Goal: Information Seeking & Learning: Find contact information

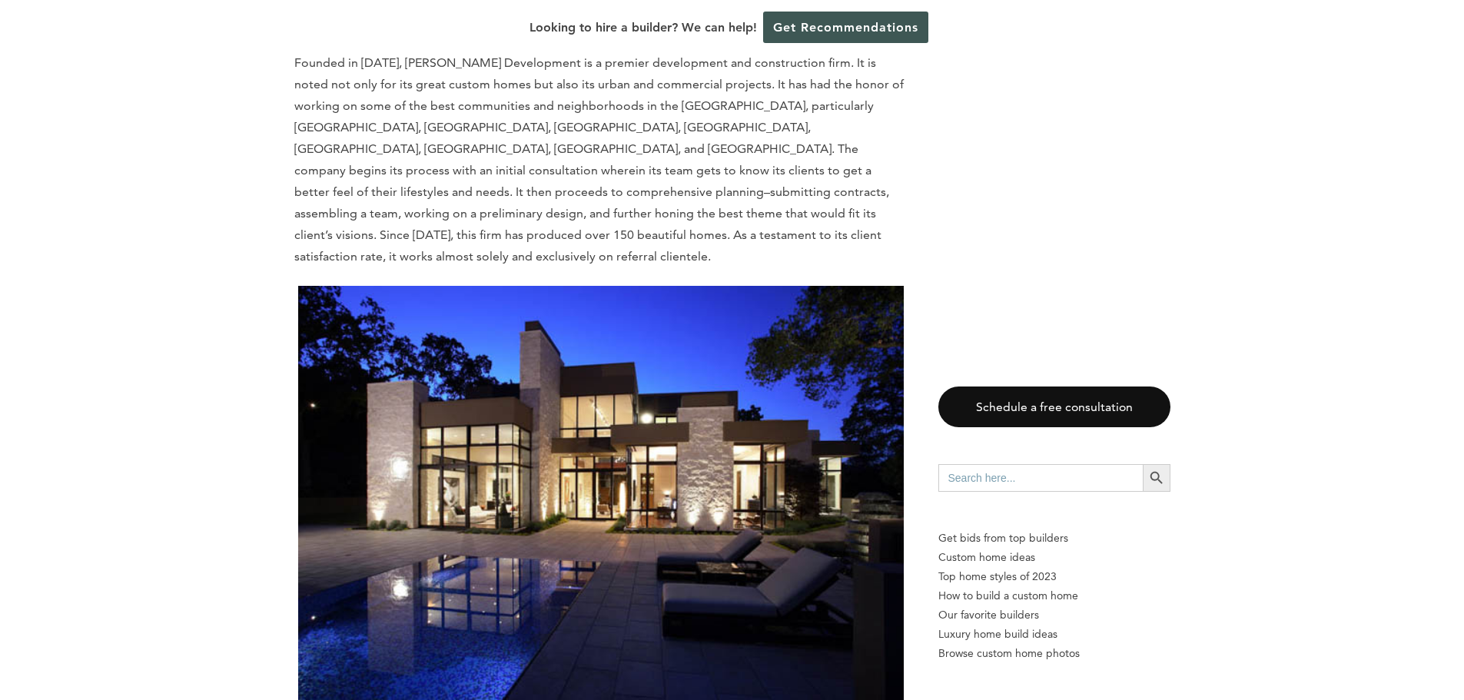
scroll to position [1921, 0]
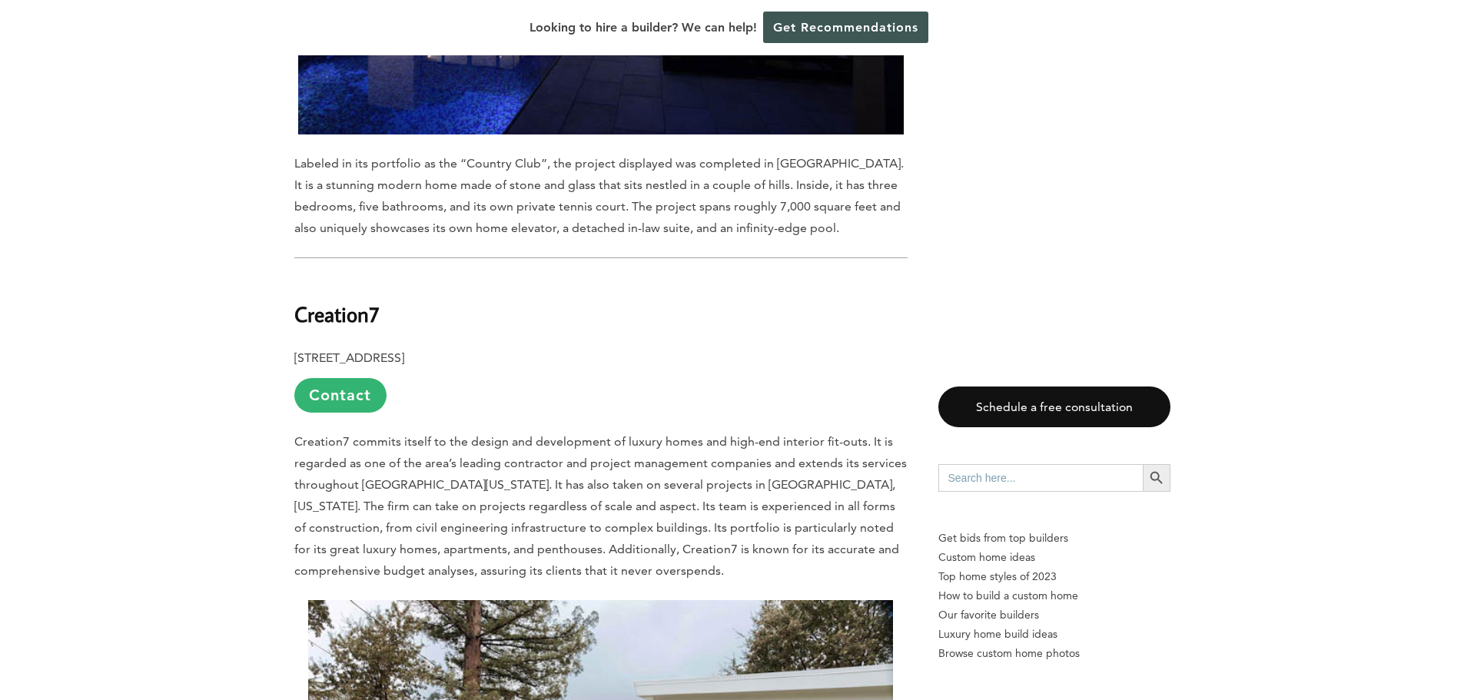
scroll to position [2843, 0]
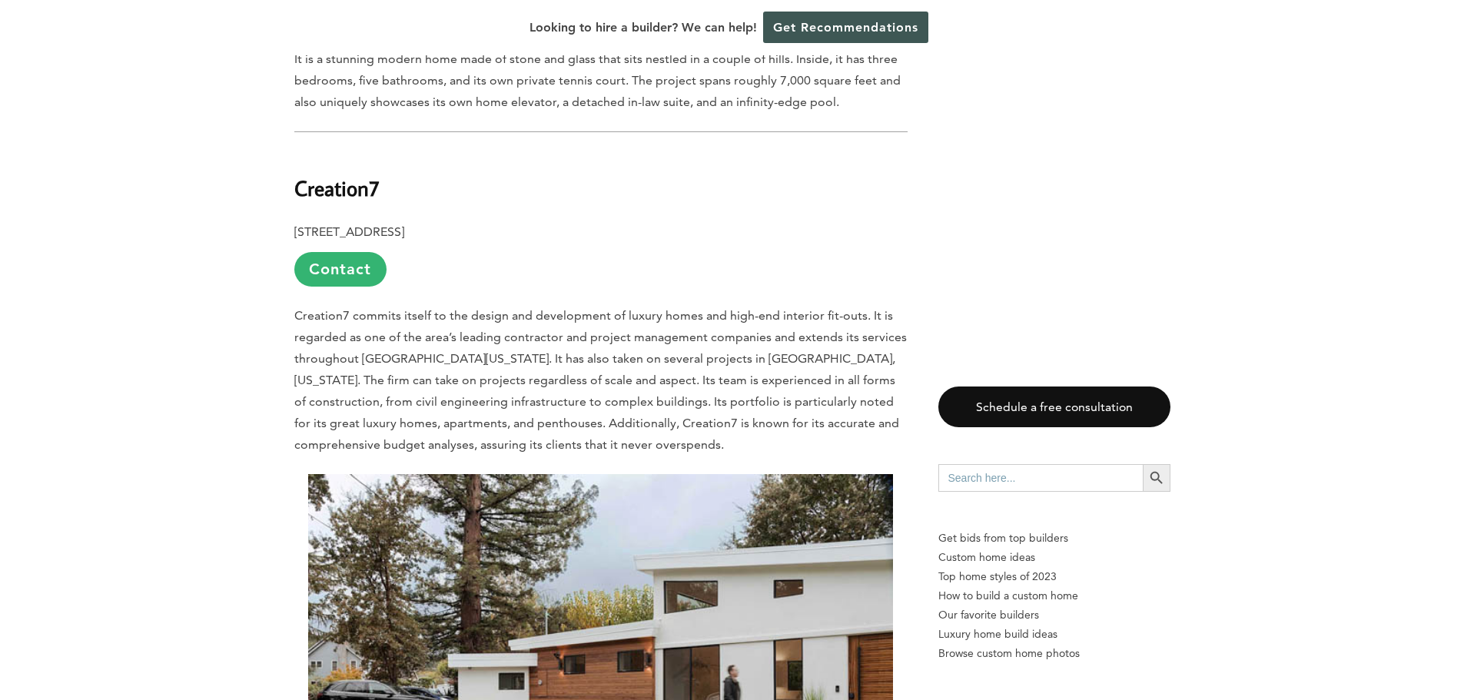
click at [353, 252] on link "Contact" at bounding box center [340, 269] width 92 height 35
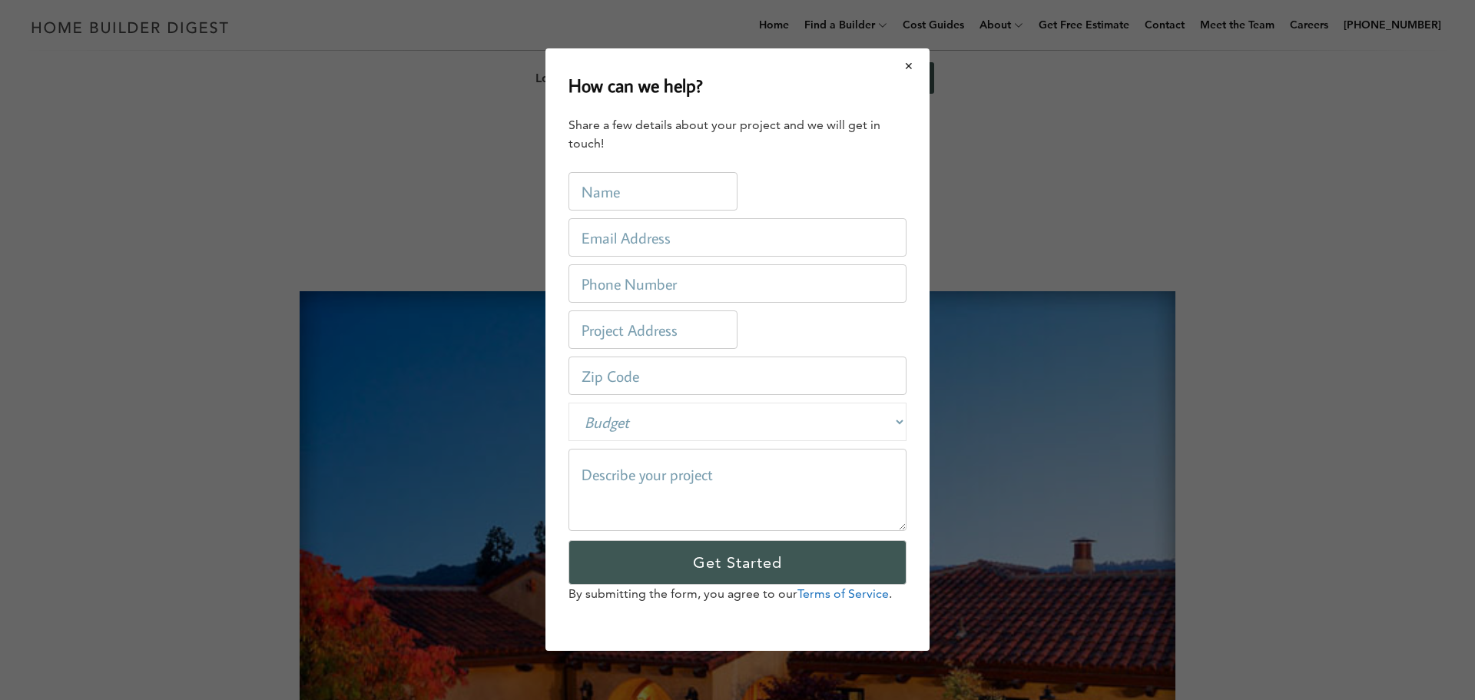
click at [908, 71] on button "Close modal" at bounding box center [909, 66] width 41 height 32
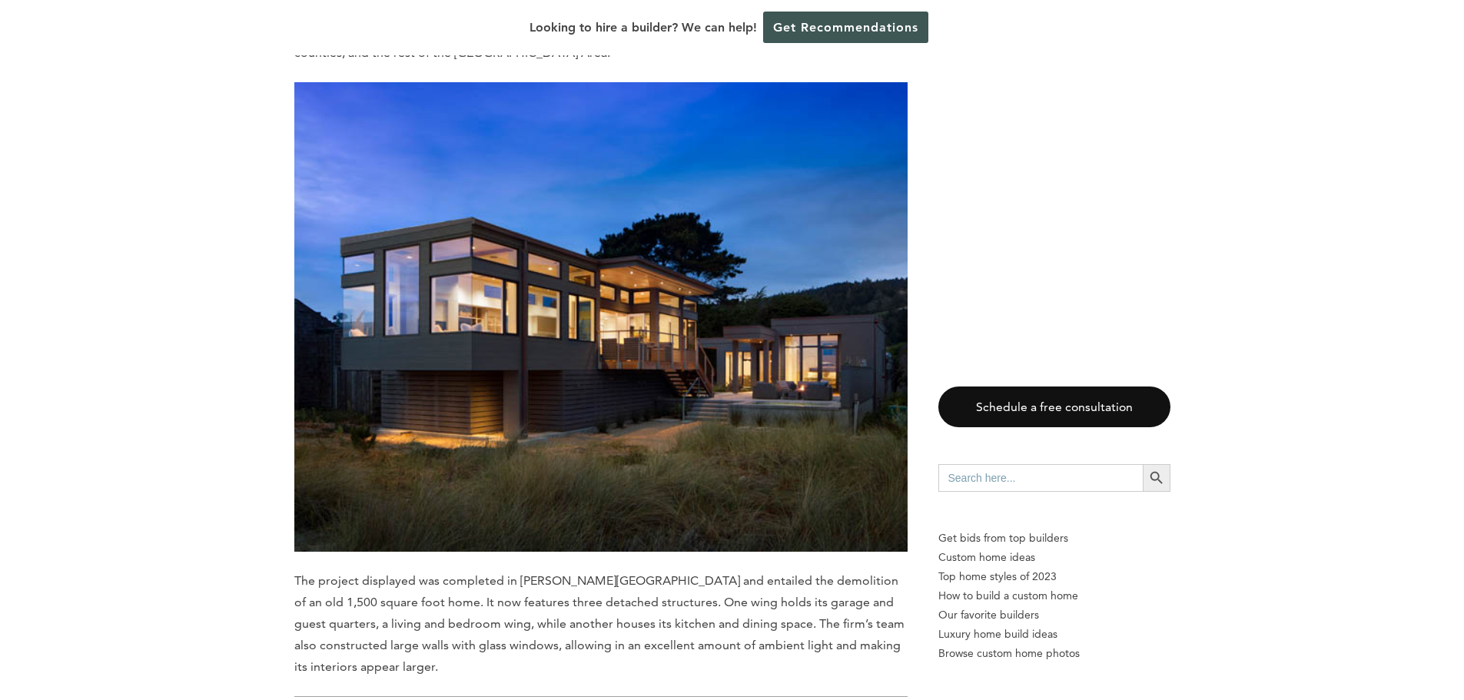
scroll to position [6837, 0]
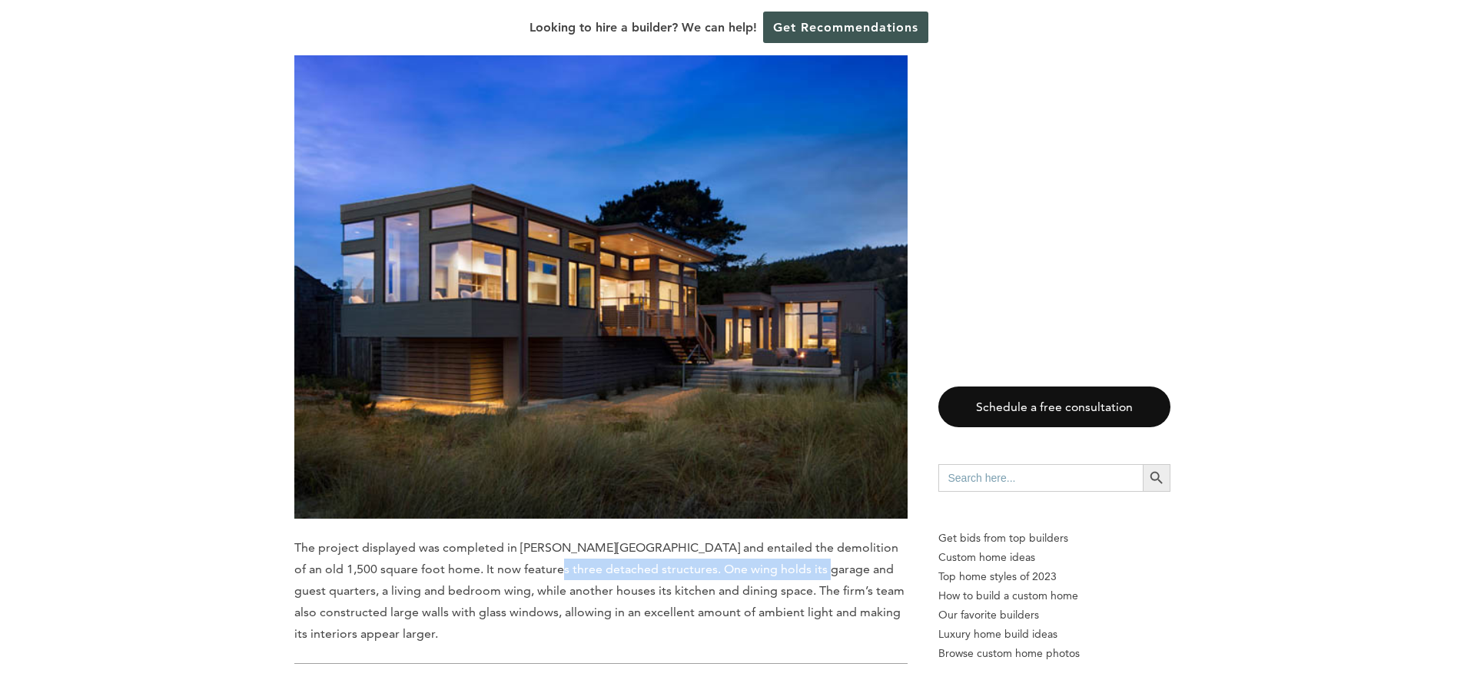
drag, startPoint x: 518, startPoint y: 418, endPoint x: 774, endPoint y: 429, distance: 256.8
click at [774, 540] on span "The project displayed was completed in [PERSON_NAME][GEOGRAPHIC_DATA] and entai…" at bounding box center [599, 590] width 610 height 101
click at [788, 540] on span "The project displayed was completed in [PERSON_NAME][GEOGRAPHIC_DATA] and entai…" at bounding box center [599, 590] width 610 height 101
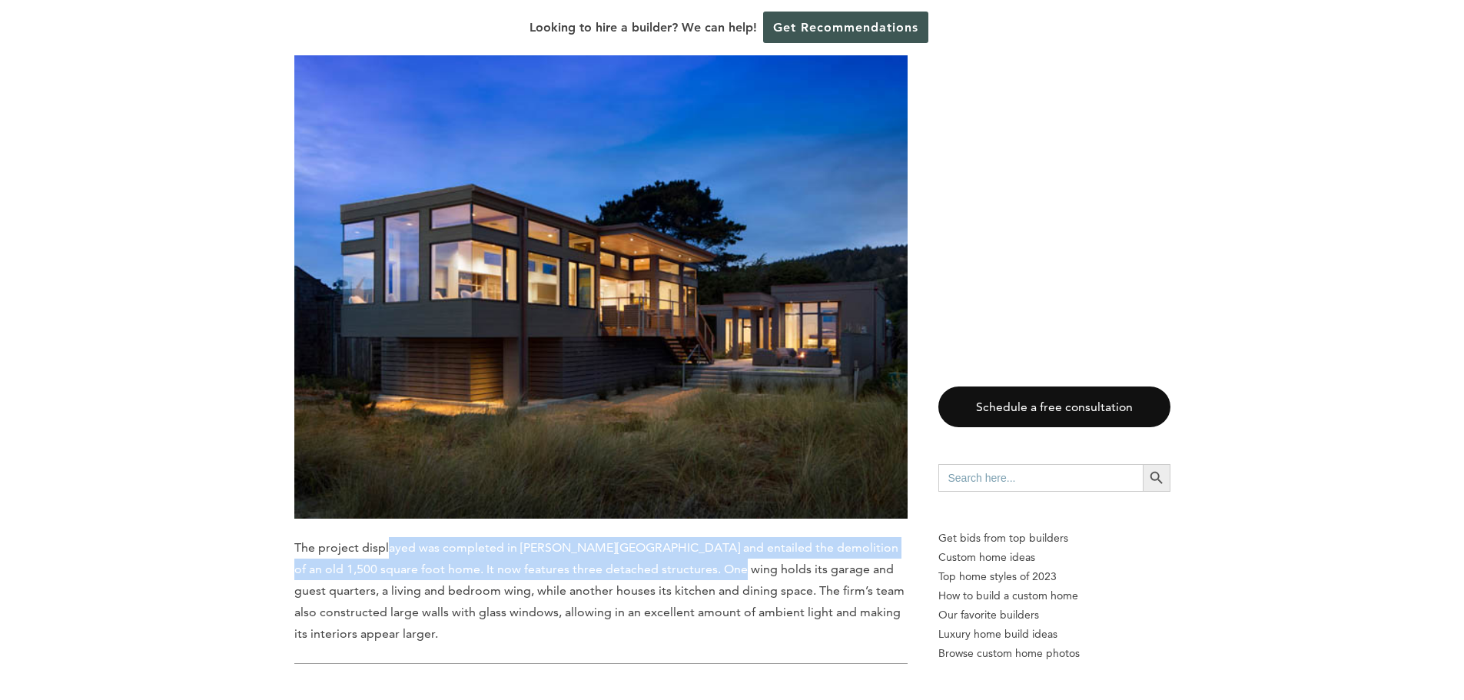
drag, startPoint x: 457, startPoint y: 416, endPoint x: 725, endPoint y: 436, distance: 268.9
click at [702, 537] on p "The project displayed was completed in [PERSON_NAME][GEOGRAPHIC_DATA] and entai…" at bounding box center [600, 591] width 613 height 108
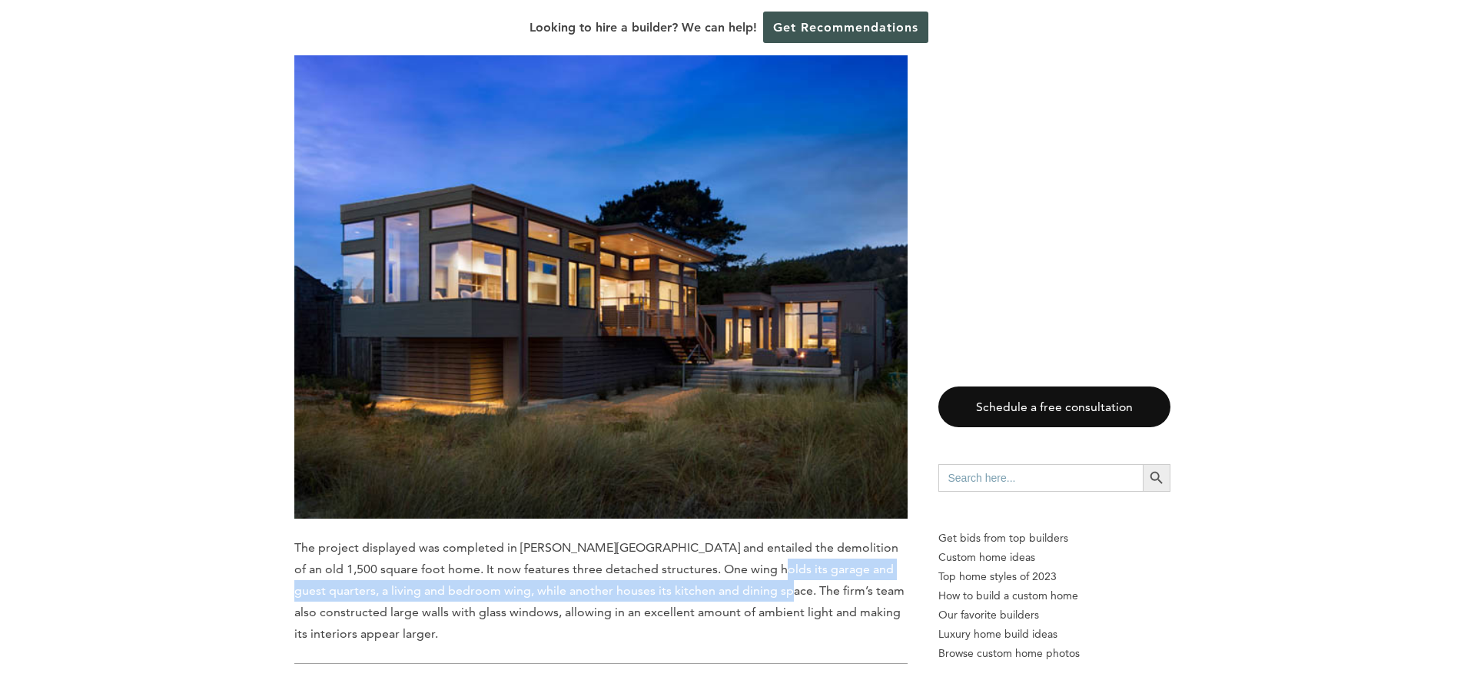
click at [725, 537] on p "The project displayed was completed in [PERSON_NAME][GEOGRAPHIC_DATA] and entai…" at bounding box center [600, 591] width 613 height 108
drag, startPoint x: 598, startPoint y: 426, endPoint x: 701, endPoint y: 436, distance: 103.4
click at [701, 537] on p "The project displayed was completed in [PERSON_NAME][GEOGRAPHIC_DATA] and entai…" at bounding box center [600, 591] width 613 height 108
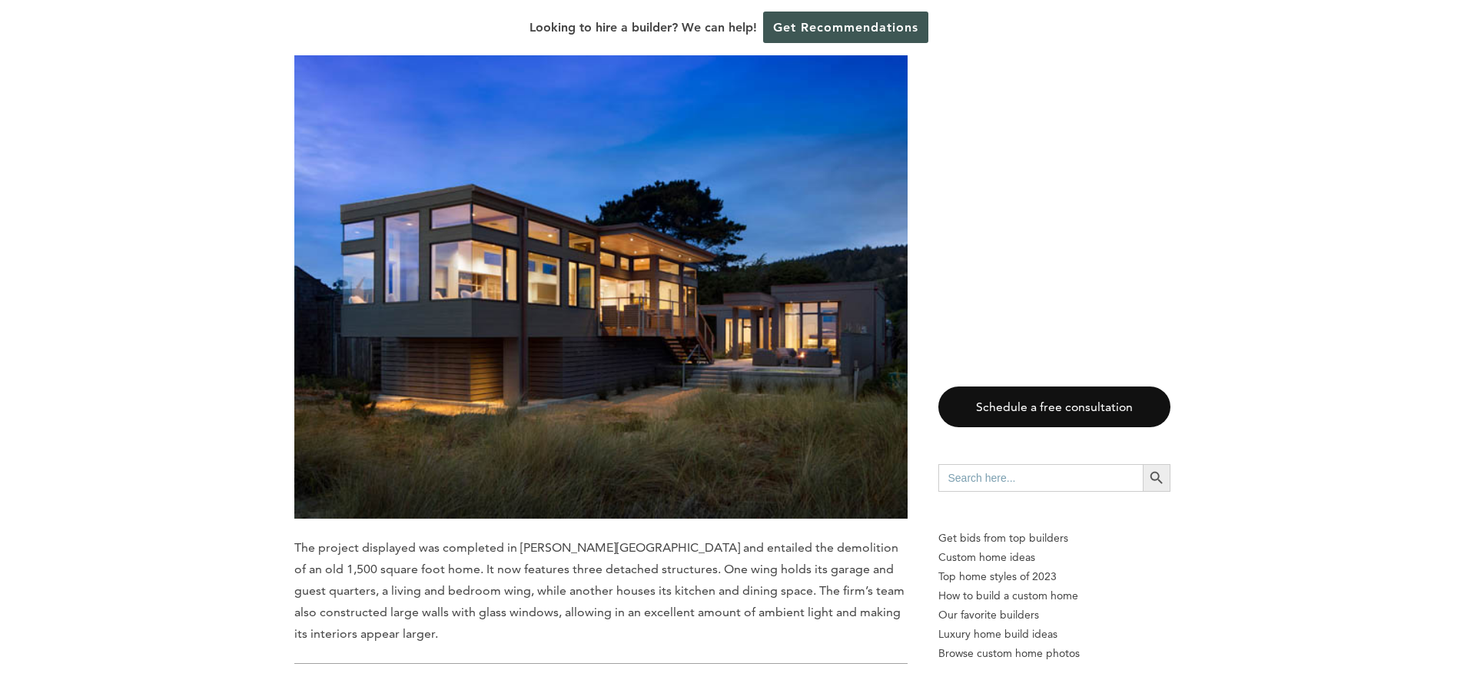
drag, startPoint x: 713, startPoint y: 440, endPoint x: 724, endPoint y: 443, distance: 11.0
click at [718, 540] on span "The project displayed was completed in [PERSON_NAME][GEOGRAPHIC_DATA] and entai…" at bounding box center [599, 590] width 610 height 101
drag, startPoint x: 739, startPoint y: 446, endPoint x: 654, endPoint y: 438, distance: 85.6
click at [740, 540] on span "The project displayed was completed in [PERSON_NAME][GEOGRAPHIC_DATA] and entai…" at bounding box center [599, 590] width 610 height 101
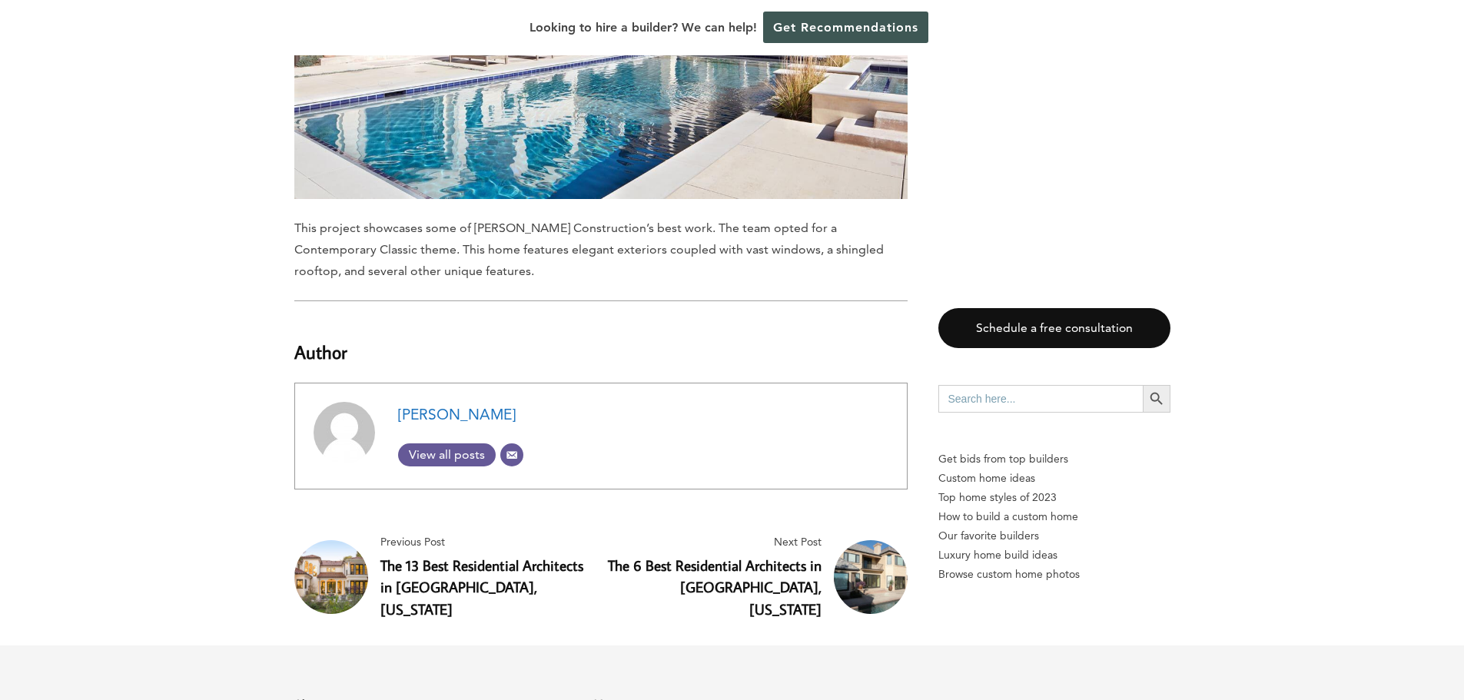
scroll to position [9987, 0]
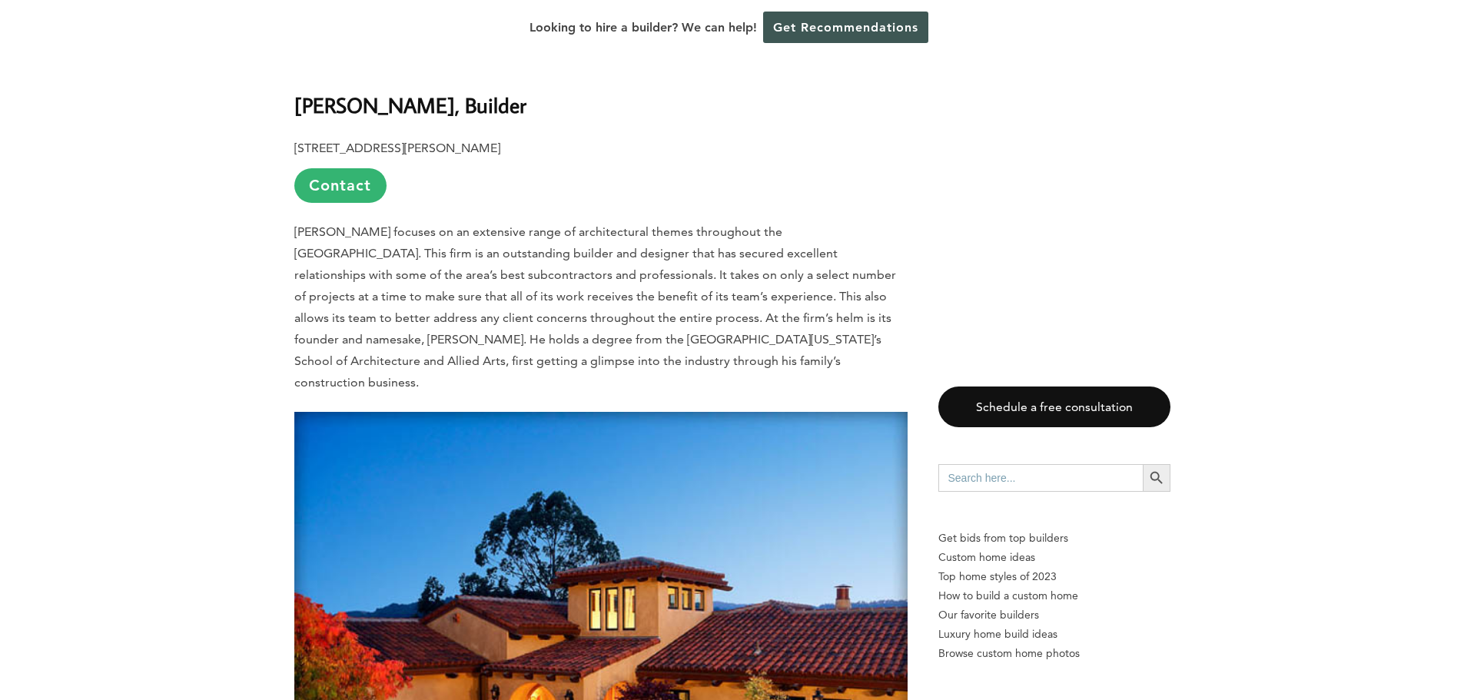
scroll to position [0, 0]
